Goal: Task Accomplishment & Management: Manage account settings

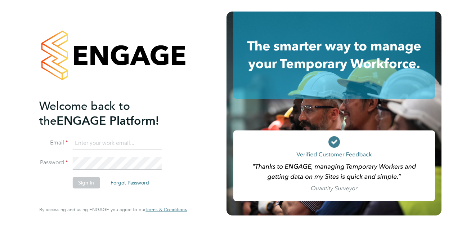
type input "ian.walker@vistry.co.uk"
click at [83, 185] on button "Sign In" at bounding box center [85, 183] width 27 height 12
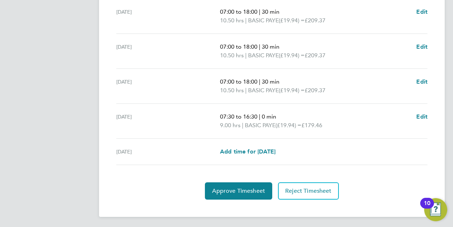
scroll to position [306, 0]
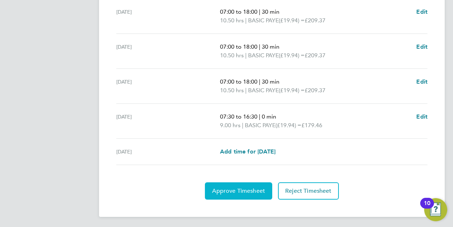
click at [240, 187] on span "Approve Timesheet" at bounding box center [238, 190] width 53 height 7
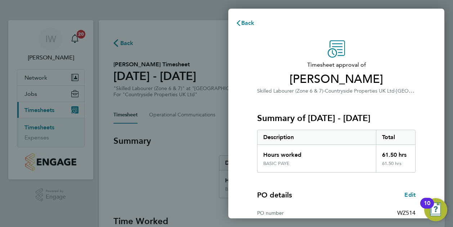
scroll to position [96, 0]
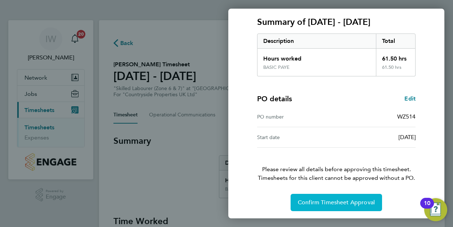
click at [350, 200] on span "Confirm Timesheet Approval" at bounding box center [335, 202] width 77 height 7
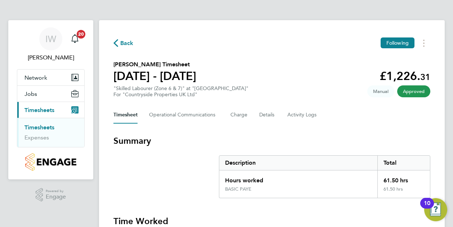
click at [54, 127] on link "Timesheets" at bounding box center [39, 127] width 30 height 7
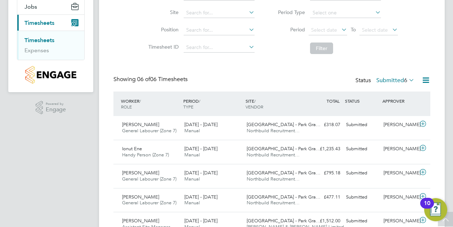
scroll to position [97, 0]
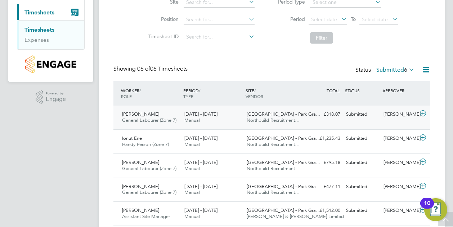
click at [270, 119] on span "Northbuild Recruitment…" at bounding box center [272, 120] width 53 height 6
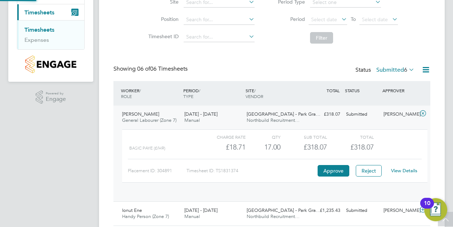
scroll to position [4, 4]
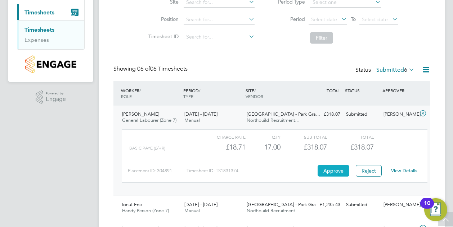
click at [328, 167] on button "Approve" at bounding box center [333, 171] width 32 height 12
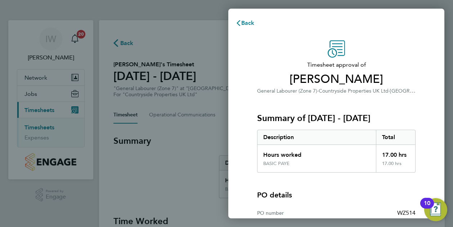
scroll to position [97, 0]
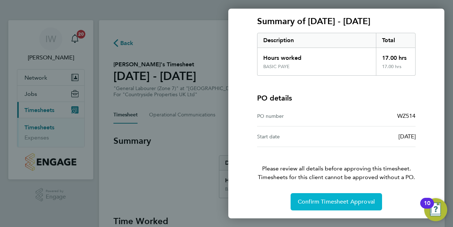
click at [332, 201] on span "Confirm Timesheet Approval" at bounding box center [335, 201] width 77 height 7
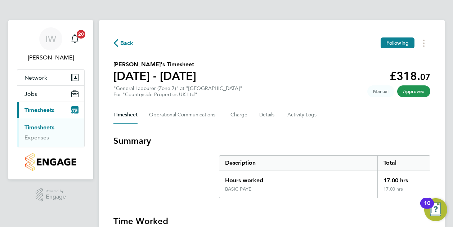
click at [44, 128] on link "Timesheets" at bounding box center [39, 127] width 30 height 7
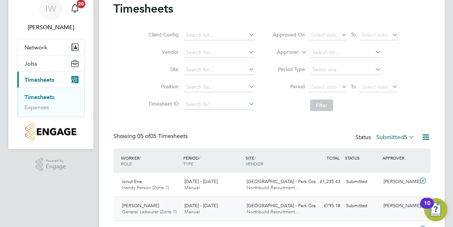
scroll to position [29, 0]
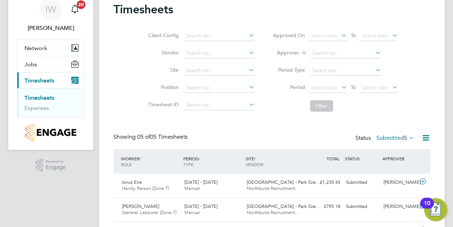
click at [48, 96] on link "Timesheets" at bounding box center [39, 97] width 30 height 7
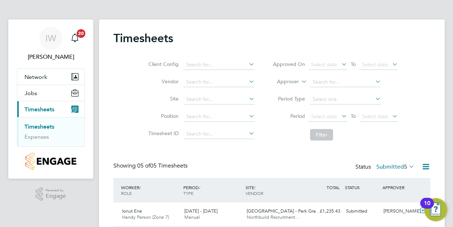
scroll to position [0, 0]
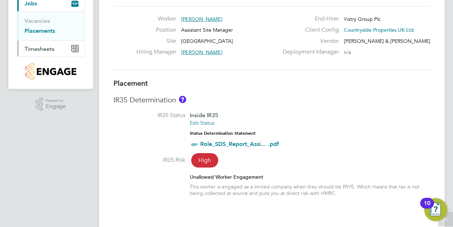
click at [48, 49] on span "Timesheets" at bounding box center [39, 48] width 30 height 7
click at [43, 35] on link "Timesheets" at bounding box center [39, 36] width 30 height 7
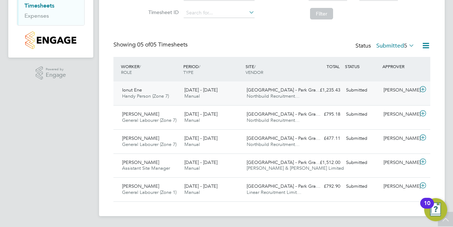
click at [156, 90] on div "Ionut Ene Handy Person (Zone 7) 22 - 28 Sep 2025" at bounding box center [150, 93] width 62 height 18
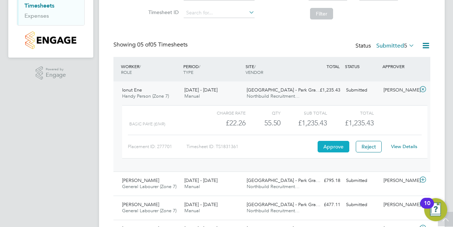
click at [339, 144] on button "Approve" at bounding box center [333, 147] width 32 height 12
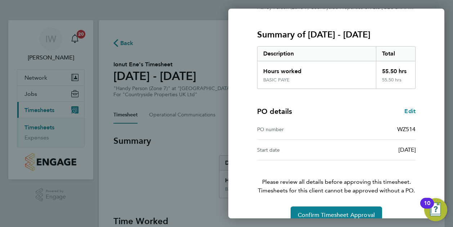
scroll to position [97, 0]
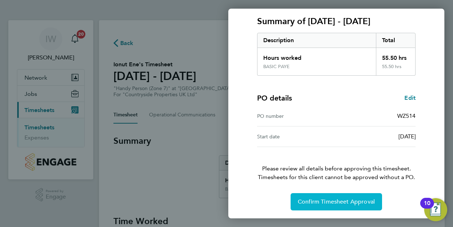
click at [332, 202] on span "Confirm Timesheet Approval" at bounding box center [335, 201] width 77 height 7
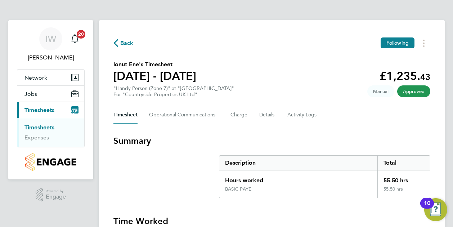
click at [49, 108] on span "Timesheets" at bounding box center [39, 109] width 30 height 7
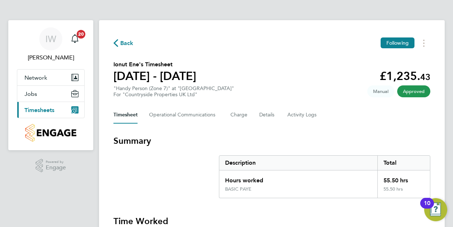
click at [48, 107] on span "Timesheets" at bounding box center [39, 109] width 30 height 7
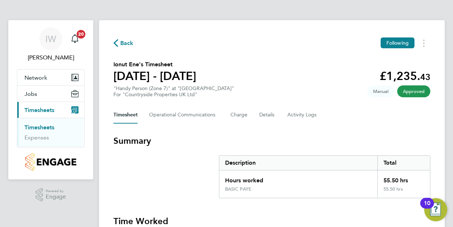
click at [47, 127] on link "Timesheets" at bounding box center [39, 127] width 30 height 7
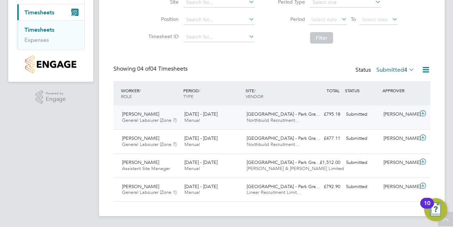
click at [154, 117] on div "Mitchell Kiernan-Mather General Labourer (Zone 7) 22 - 28 Sep 2025" at bounding box center [150, 117] width 62 height 18
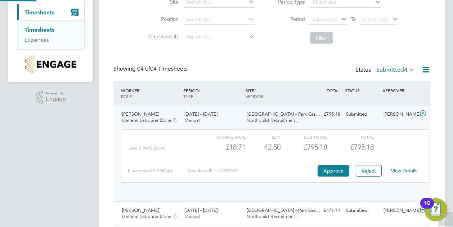
scroll to position [12, 70]
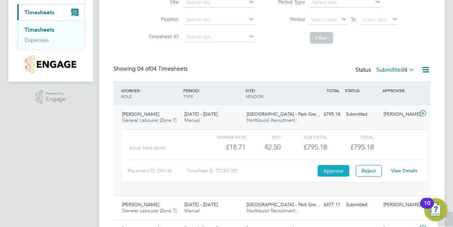
click at [337, 171] on button "Approve" at bounding box center [333, 171] width 32 height 12
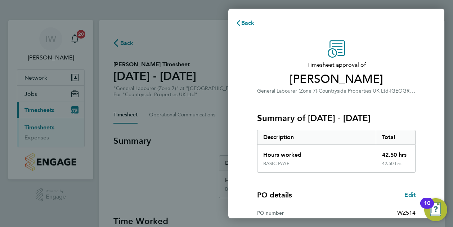
scroll to position [97, 0]
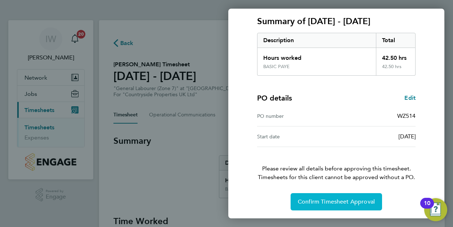
click at [322, 198] on span "Confirm Timesheet Approval" at bounding box center [335, 201] width 77 height 7
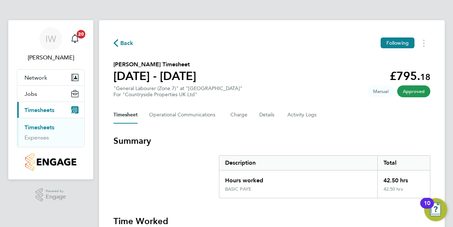
click at [48, 111] on span "Timesheets" at bounding box center [39, 109] width 30 height 7
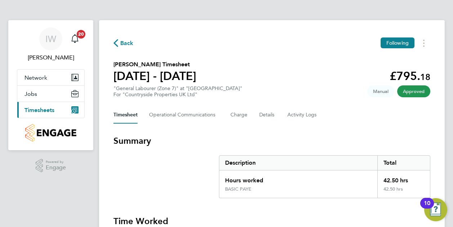
click at [48, 111] on span "Timesheets" at bounding box center [39, 109] width 30 height 7
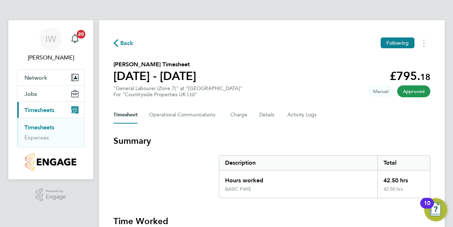
click at [48, 126] on link "Timesheets" at bounding box center [39, 127] width 30 height 7
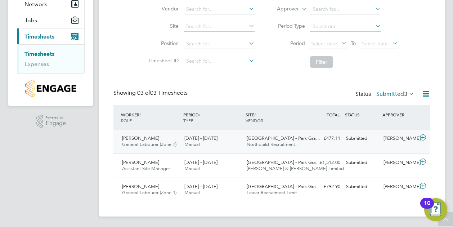
click at [162, 139] on div "Shaun Taylor General Labourer (Zone 7) 22 - 28 Sep 2025" at bounding box center [150, 141] width 62 height 18
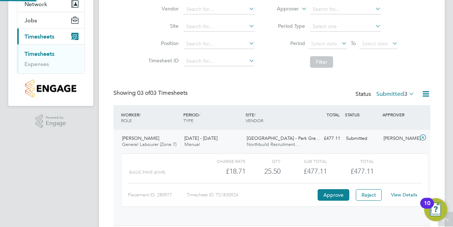
scroll to position [12, 70]
click at [332, 196] on button "Approve" at bounding box center [333, 195] width 32 height 12
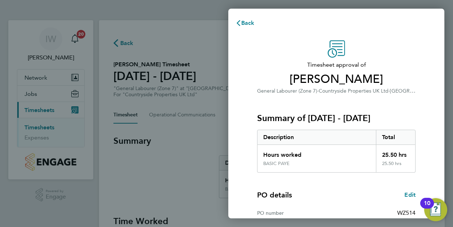
scroll to position [97, 0]
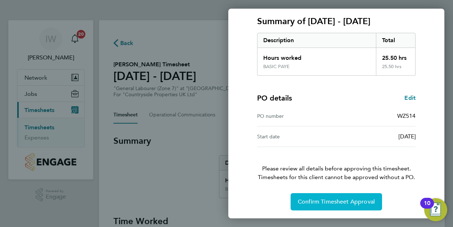
click at [332, 201] on span "Confirm Timesheet Approval" at bounding box center [335, 201] width 77 height 7
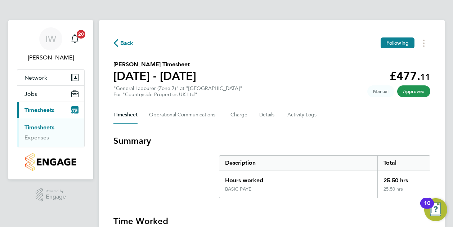
click at [45, 106] on span "Timesheets" at bounding box center [39, 109] width 30 height 7
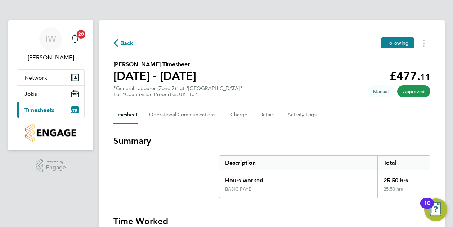
click at [45, 106] on span "Timesheets" at bounding box center [39, 109] width 30 height 7
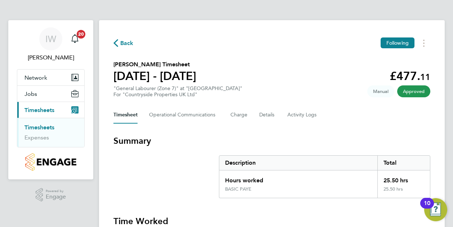
click at [47, 125] on link "Timesheets" at bounding box center [39, 127] width 30 height 7
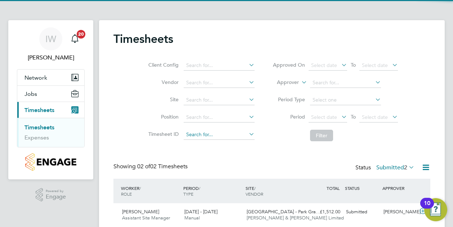
scroll to position [50, 0]
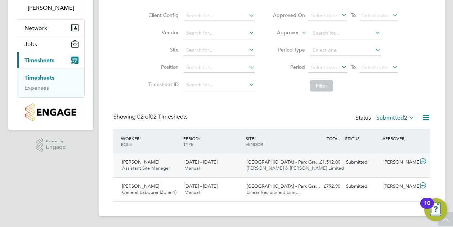
click at [156, 165] on span "Assistant Site Manager" at bounding box center [146, 168] width 48 height 6
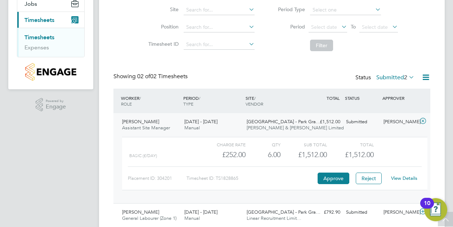
scroll to position [91, 0]
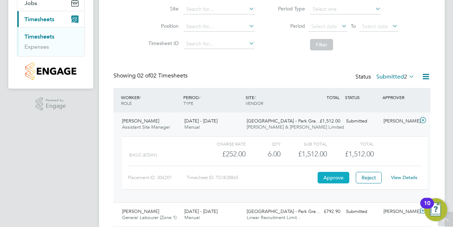
click at [324, 176] on button "Approve" at bounding box center [333, 178] width 32 height 12
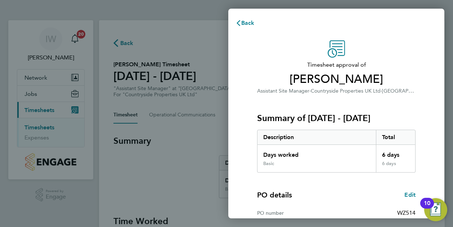
scroll to position [97, 0]
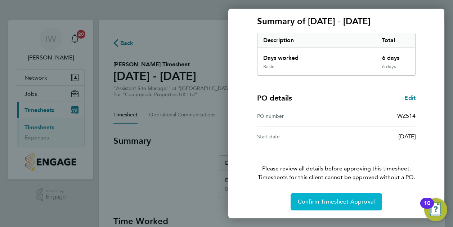
click at [332, 202] on span "Confirm Timesheet Approval" at bounding box center [335, 201] width 77 height 7
